Goal: Use online tool/utility: Utilize a website feature to perform a specific function

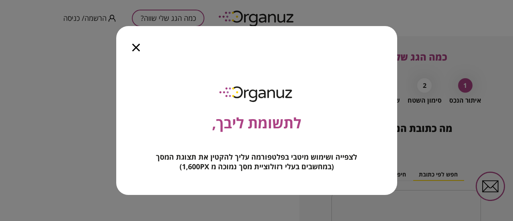
click at [135, 48] on icon "button" at bounding box center [136, 48] width 8 height 8
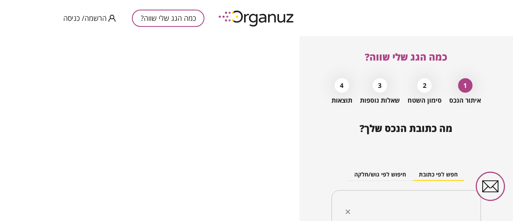
scroll to position [78, 0]
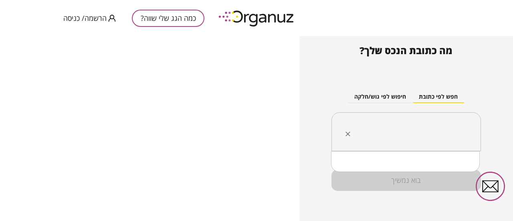
click at [426, 123] on input "text" at bounding box center [409, 132] width 124 height 20
click at [380, 96] on button "חיפוש לפי גוש/חלקה" at bounding box center [380, 97] width 64 height 12
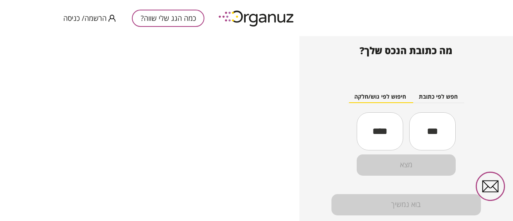
click at [433, 140] on input "text" at bounding box center [432, 130] width 46 height 27
click at [418, 162] on div "מצא" at bounding box center [405, 164] width 99 height 21
click at [421, 129] on input "text" at bounding box center [432, 130] width 46 height 27
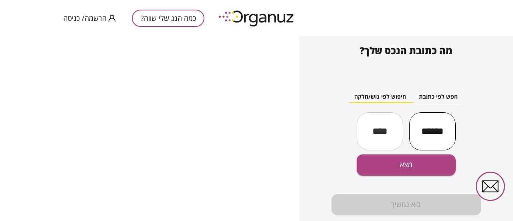
type input "******"
click at [385, 135] on input "text" at bounding box center [379, 130] width 46 height 27
type input "*"
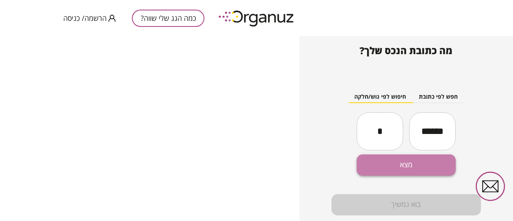
click at [389, 164] on button "מצא" at bounding box center [405, 164] width 99 height 21
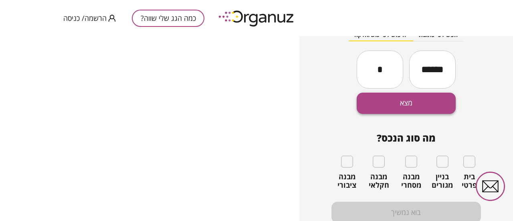
scroll to position [141, 0]
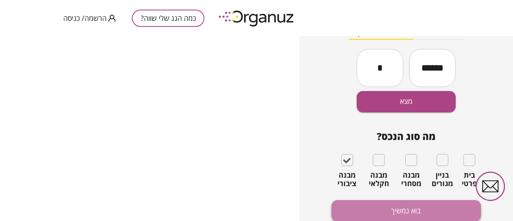
click at [391, 204] on button "בוא נמשיך" at bounding box center [405, 210] width 149 height 21
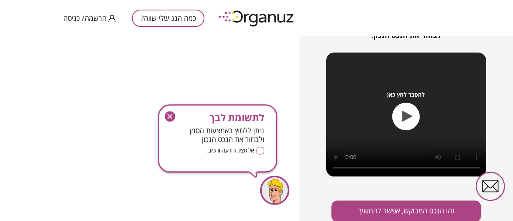
click at [173, 116] on icon "button" at bounding box center [170, 116] width 10 height 10
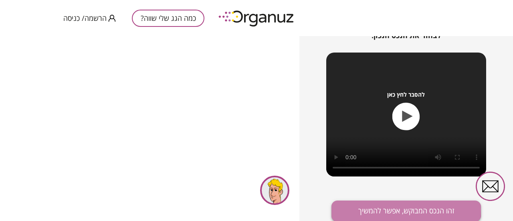
click at [363, 209] on button "זהו הנכס המבוקש, אפשר להמשיך" at bounding box center [405, 210] width 149 height 21
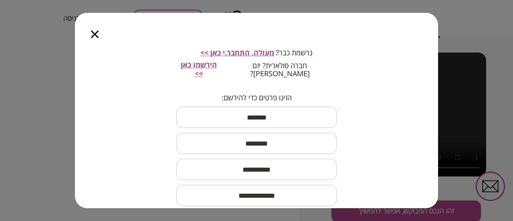
scroll to position [40, 0]
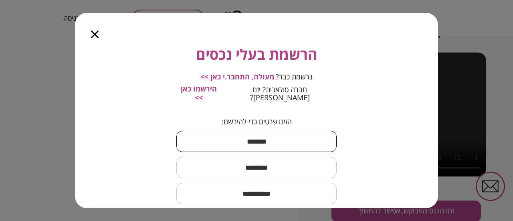
click at [266, 133] on input "text" at bounding box center [256, 141] width 160 height 24
type input "****"
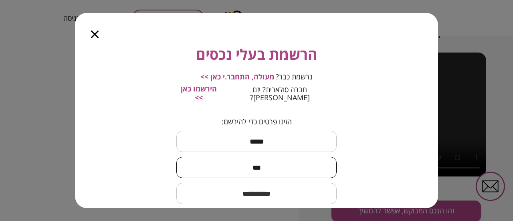
type input "***"
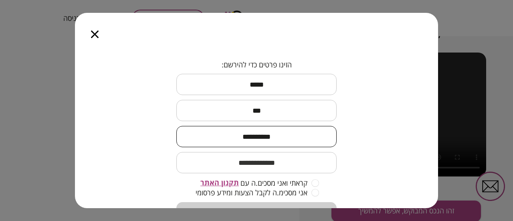
scroll to position [125, 0]
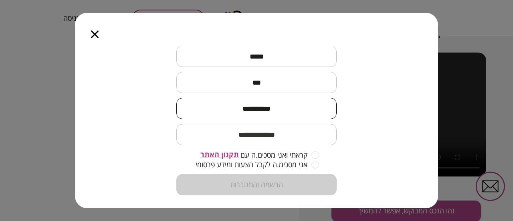
type input "**********"
click at [286, 123] on input "email" at bounding box center [256, 135] width 160 height 24
type input "**********"
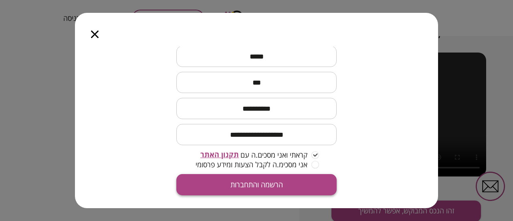
click at [307, 174] on button "הרשמה והתחברות" at bounding box center [256, 184] width 160 height 21
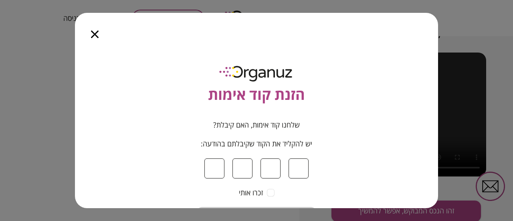
type input "*"
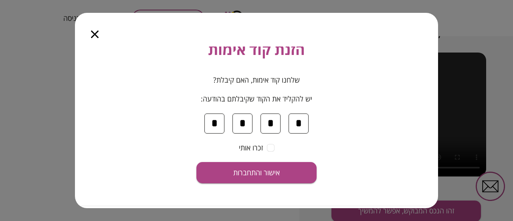
scroll to position [80, 0]
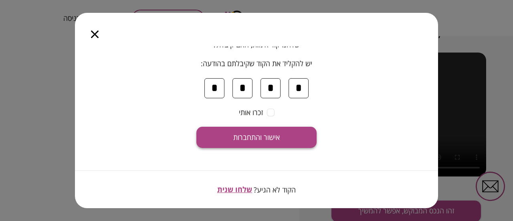
type input "*"
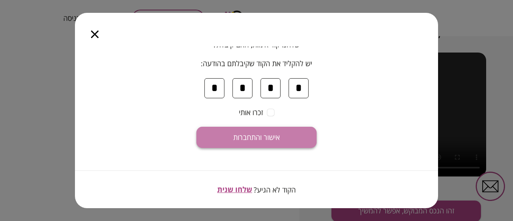
click at [284, 135] on button "אישור והתחברות" at bounding box center [256, 137] width 120 height 21
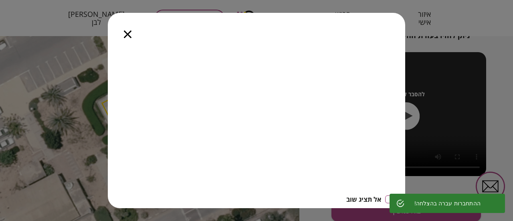
scroll to position [19, 0]
click at [129, 34] on icon "button" at bounding box center [128, 34] width 8 height 8
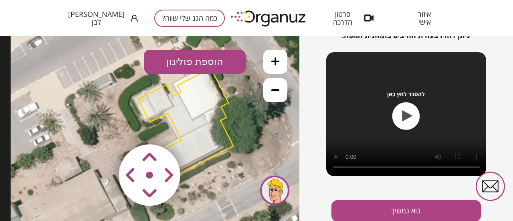
drag, startPoint x: 215, startPoint y: 107, endPoint x: 250, endPoint y: 104, distance: 34.6
click at [250, 104] on icon at bounding box center [185, 125] width 348 height 348
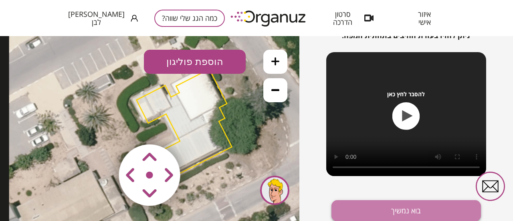
click at [368, 204] on button "בוא נמשיך" at bounding box center [405, 210] width 149 height 21
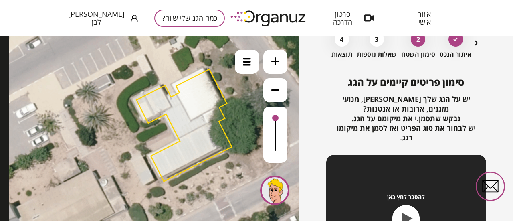
scroll to position [6, 0]
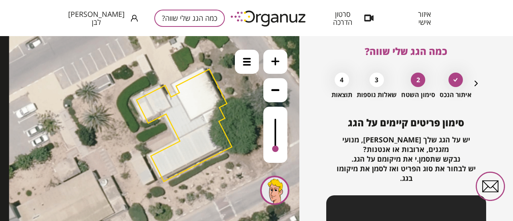
drag, startPoint x: 275, startPoint y: 119, endPoint x: 276, endPoint y: 149, distance: 30.5
click at [276, 149] on div at bounding box center [275, 148] width 6 height 6
drag, startPoint x: 276, startPoint y: 149, endPoint x: 276, endPoint y: 158, distance: 8.4
click at [276, 158] on div at bounding box center [275, 135] width 24 height 56
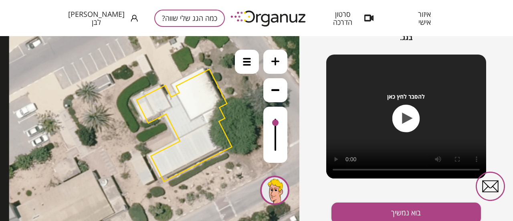
scroll to position [148, 0]
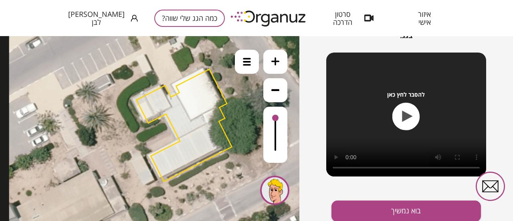
click at [314, 94] on div "כמה הגג שלי שווה? איתור הנכס 2 סימון השטח 3 שאלות נוספות 4 תוצאות סימון פריטים …" at bounding box center [405, 128] width 213 height 185
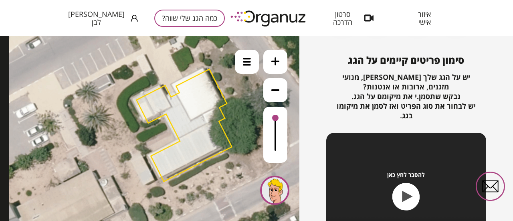
click at [278, 91] on icon at bounding box center [275, 90] width 8 height 2
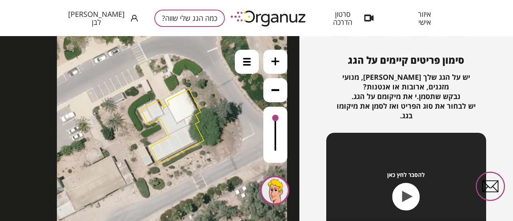
click at [281, 66] on button at bounding box center [275, 62] width 24 height 24
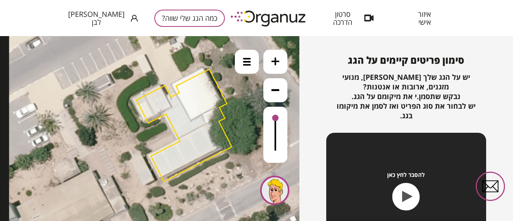
scroll to position [148, 0]
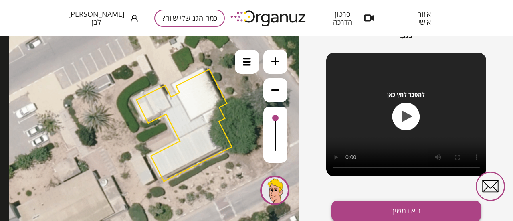
click at [424, 208] on button "בוא נמשיך" at bounding box center [405, 210] width 149 height 21
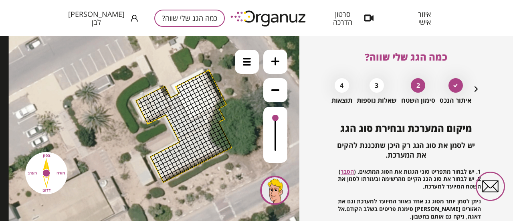
drag, startPoint x: 186, startPoint y: 64, endPoint x: 194, endPoint y: 71, distance: 10.3
click at [187, 71] on icon at bounding box center [183, 127] width 348 height 348
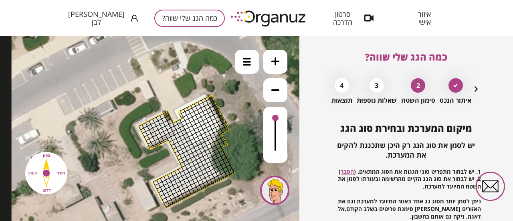
click at [212, 81] on icon at bounding box center [186, 152] width 348 height 348
click at [252, 58] on div at bounding box center [247, 62] width 24 height 24
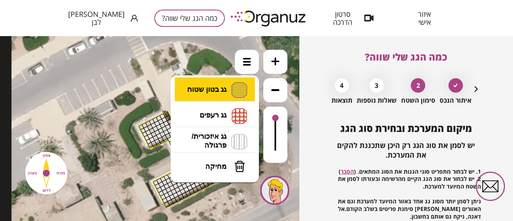
click at [227, 87] on li "גג בטון שטוח מפלס א א מפלס ב ב מפלס ג ג" at bounding box center [215, 90] width 84 height 26
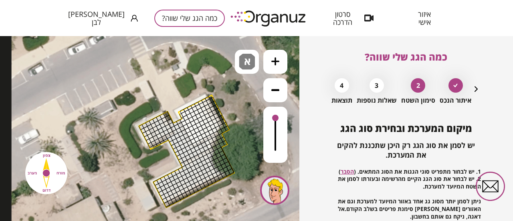
click at [225, 96] on div ".st0 { fill: #FFFFFF; } 10" at bounding box center [149, 128] width 299 height 185
drag, startPoint x: 183, startPoint y: 112, endPoint x: 209, endPoint y: 102, distance: 28.6
click at [212, 99] on div at bounding box center [212, 100] width 6 height 6
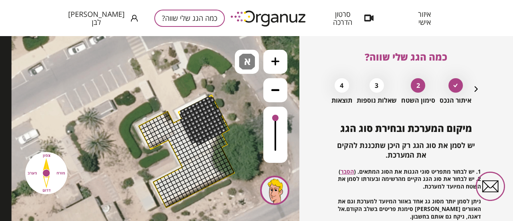
drag, startPoint x: 212, startPoint y: 106, endPoint x: 193, endPoint y: 140, distance: 38.8
click at [247, 63] on span "א" at bounding box center [248, 59] width 8 height 10
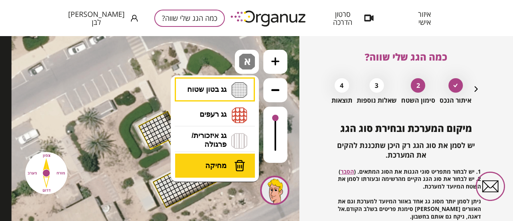
click at [242, 159] on img at bounding box center [239, 165] width 11 height 12
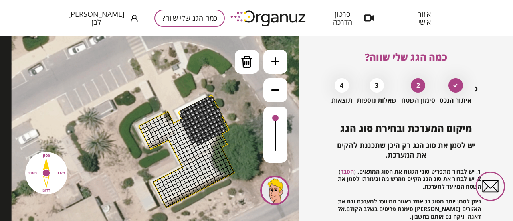
click at [212, 100] on div at bounding box center [212, 100] width 6 height 6
click at [217, 110] on div at bounding box center [218, 111] width 6 height 6
click at [220, 114] on div at bounding box center [220, 114] width 6 height 6
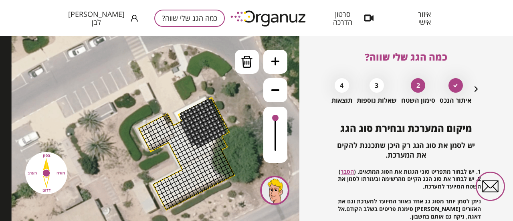
click at [45, 187] on img at bounding box center [46, 173] width 52 height 52
click at [46, 173] on img at bounding box center [46, 173] width 52 height 52
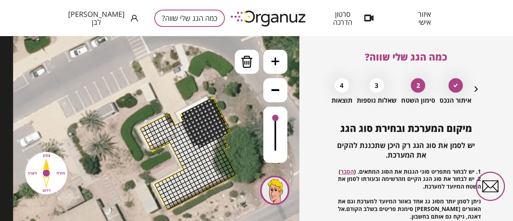
click at [47, 172] on img at bounding box center [46, 173] width 52 height 52
click at [58, 173] on img at bounding box center [46, 173] width 52 height 52
click at [47, 189] on img at bounding box center [46, 173] width 52 height 52
click at [47, 157] on img at bounding box center [46, 173] width 52 height 52
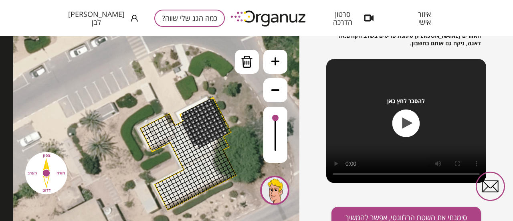
scroll to position [180, 0]
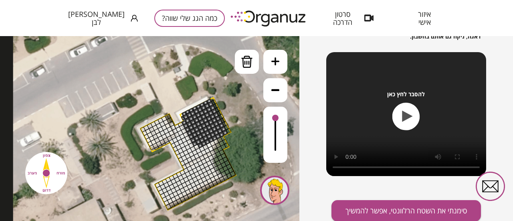
click at [401, 113] on icon "button" at bounding box center [406, 117] width 28 height 28
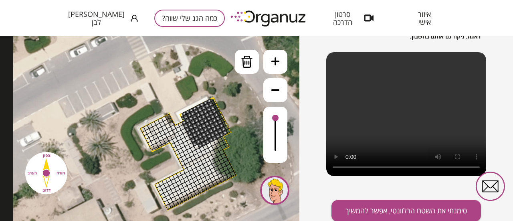
click at [312, 114] on div "כמה הגג שלי שווה? איתור הנכס 2 סימון השטח 3 שאלות נוספות 4 תוצאות מיקום המערכת …" at bounding box center [405, 128] width 213 height 185
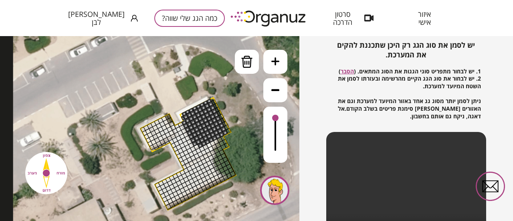
scroll to position [100, 0]
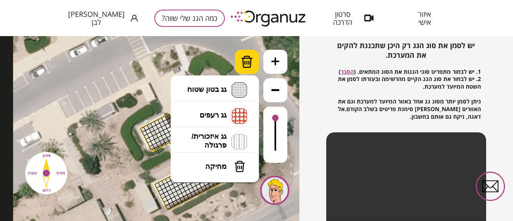
click at [244, 68] on div at bounding box center [247, 62] width 24 height 24
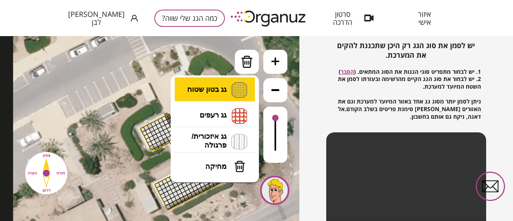
click at [219, 94] on li "גג בטון שטוח מפלס א א מפלס ב ב מפלס ג ג" at bounding box center [215, 90] width 84 height 26
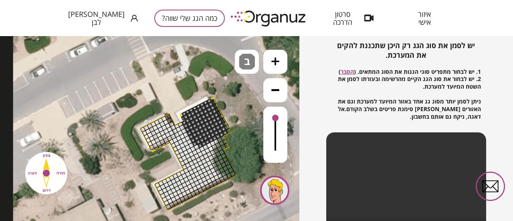
click at [205, 121] on div ".st0 { fill: #FFFFFF; } 10" at bounding box center [149, 128] width 299 height 185
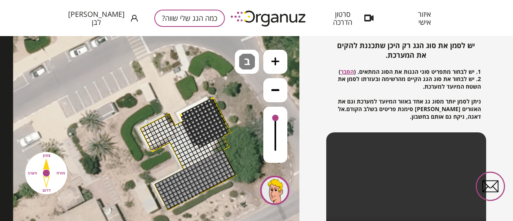
drag, startPoint x: 167, startPoint y: 206, endPoint x: 182, endPoint y: 171, distance: 37.7
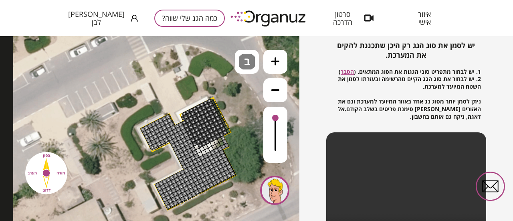
drag, startPoint x: 222, startPoint y: 137, endPoint x: 172, endPoint y: 136, distance: 49.7
click at [195, 146] on div at bounding box center [196, 147] width 6 height 6
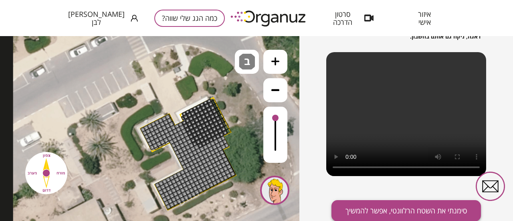
click at [441, 204] on button "סימנתי את השטח הרלוונטי, אפשר להמשיך" at bounding box center [405, 210] width 149 height 21
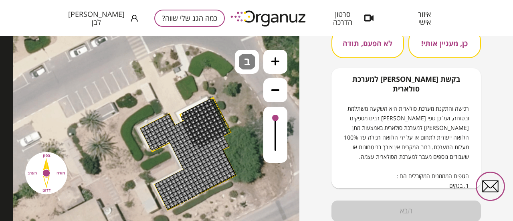
scroll to position [7, 0]
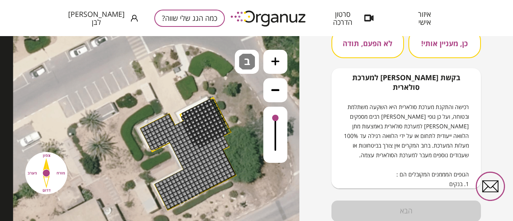
click at [439, 173] on div "רכישה והתקנת מערכת סולארית היא השקעה משתלמת ובטוחה, ועל כן גופי [PERSON_NAME] ר…" at bounding box center [405, 150] width 125 height 96
drag, startPoint x: 444, startPoint y: 161, endPoint x: 432, endPoint y: 173, distance: 17.3
click at [432, 173] on div "רכישה והתקנת מערכת סולארית היא השקעה משתלמת ובטוחה, ועל כן גופי [PERSON_NAME] ר…" at bounding box center [405, 150] width 125 height 96
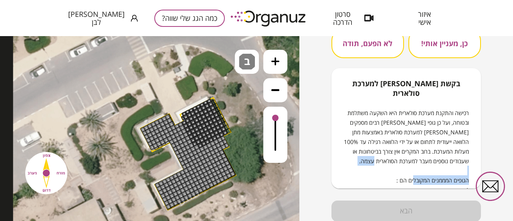
scroll to position [0, 0]
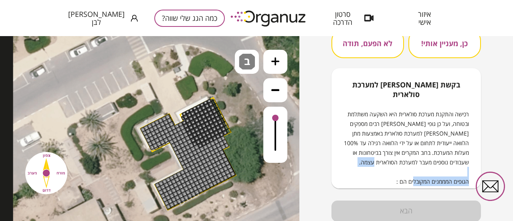
click at [387, 52] on button "לא הפעם, תודה" at bounding box center [367, 43] width 72 height 30
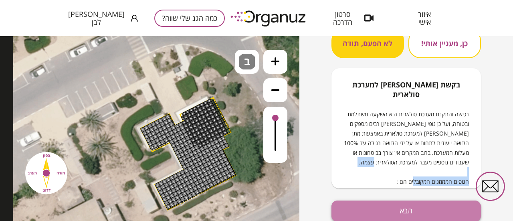
click at [402, 207] on button "הבא" at bounding box center [405, 210] width 149 height 21
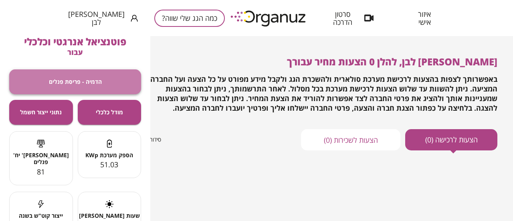
click at [95, 88] on button "הדמיה - פריסת פנלים" at bounding box center [75, 81] width 132 height 25
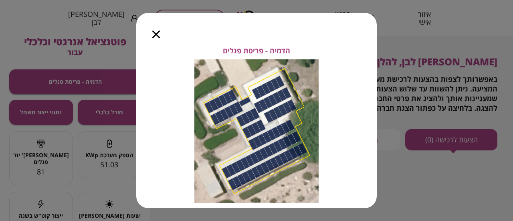
click at [158, 34] on icon "button" at bounding box center [156, 34] width 8 height 8
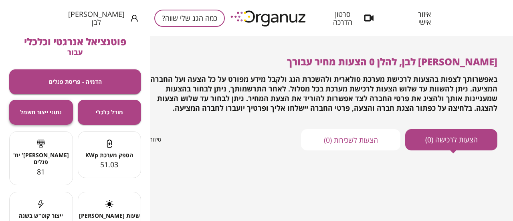
click at [52, 110] on span "נתוני ייצור חשמל" at bounding box center [41, 112] width 42 height 7
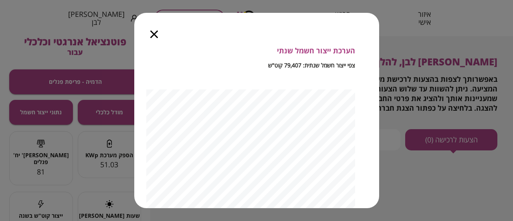
scroll to position [80, 0]
click at [151, 32] on icon "button" at bounding box center [154, 34] width 8 height 8
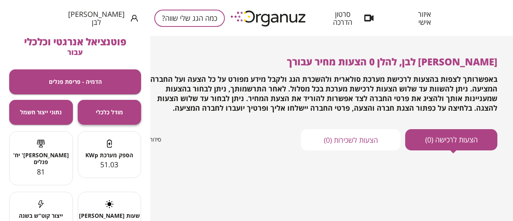
click at [114, 109] on span "מודל כלכלי" at bounding box center [109, 112] width 27 height 7
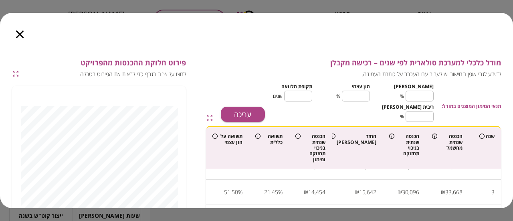
scroll to position [0, 0]
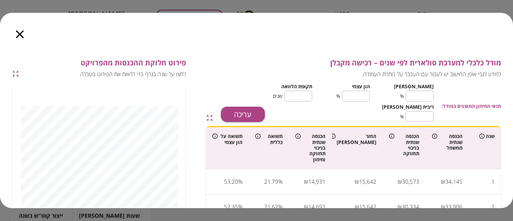
click at [22, 36] on icon "button" at bounding box center [20, 34] width 8 height 8
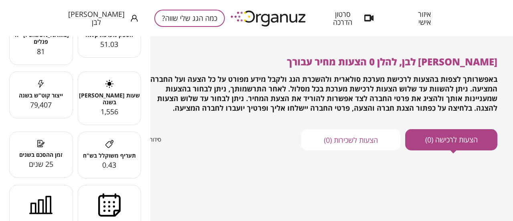
scroll to position [156, 0]
